Goal: Information Seeking & Learning: Learn about a topic

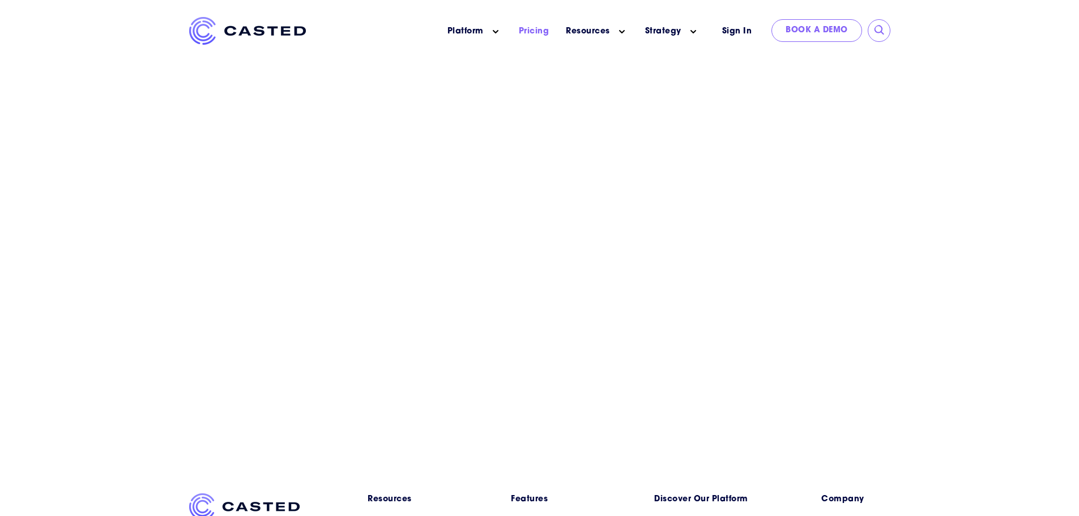
click at [539, 28] on link "Pricing" at bounding box center [534, 31] width 31 height 12
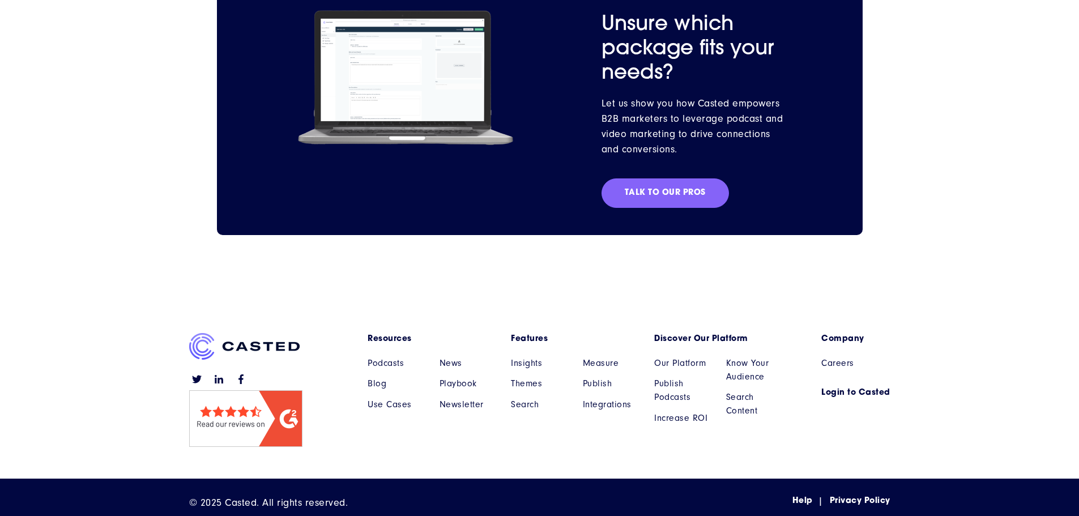
scroll to position [1236, 0]
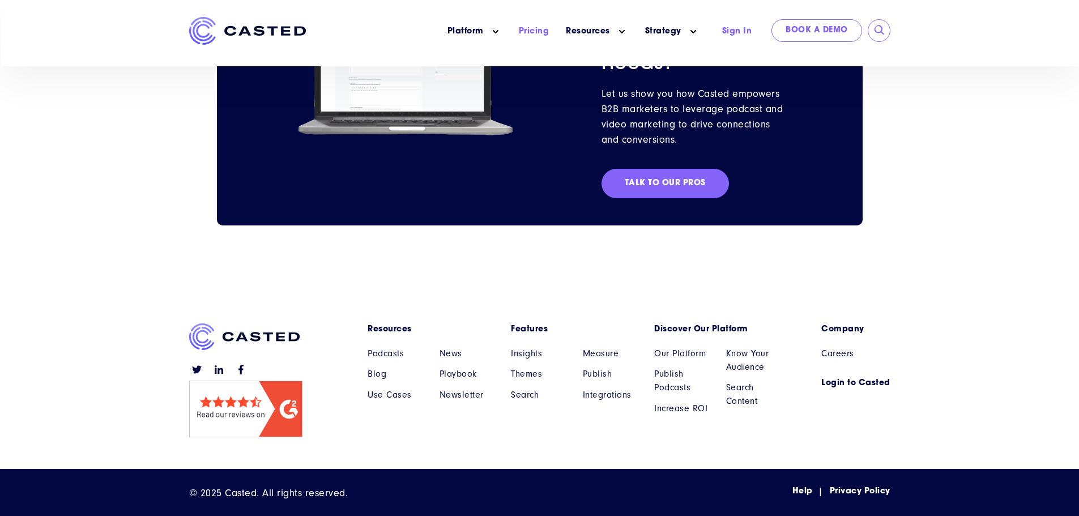
click at [731, 31] on link "Sign In" at bounding box center [737, 31] width 58 height 24
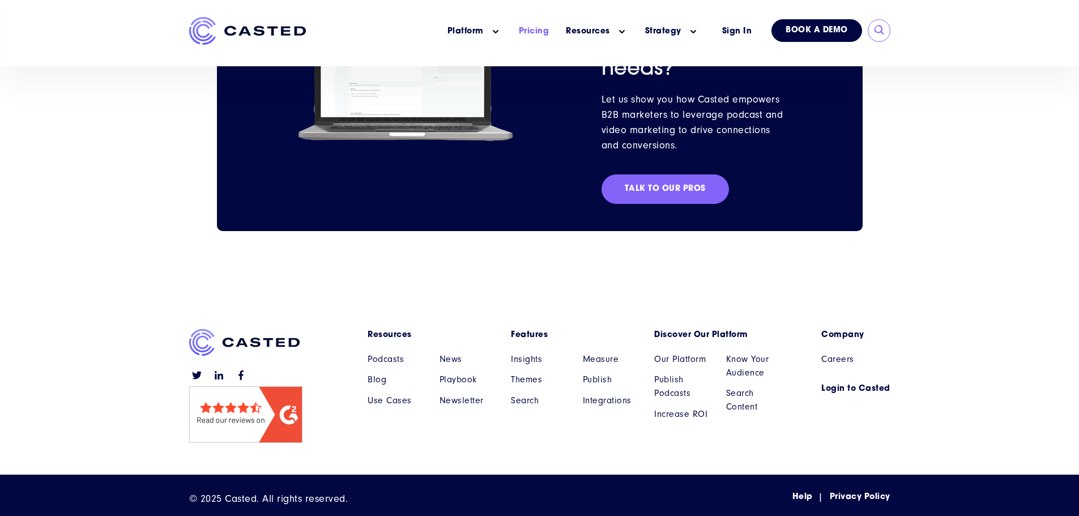
click at [801, 27] on link "Book a Demo" at bounding box center [817, 30] width 91 height 23
